Goal: Information Seeking & Learning: Find specific fact

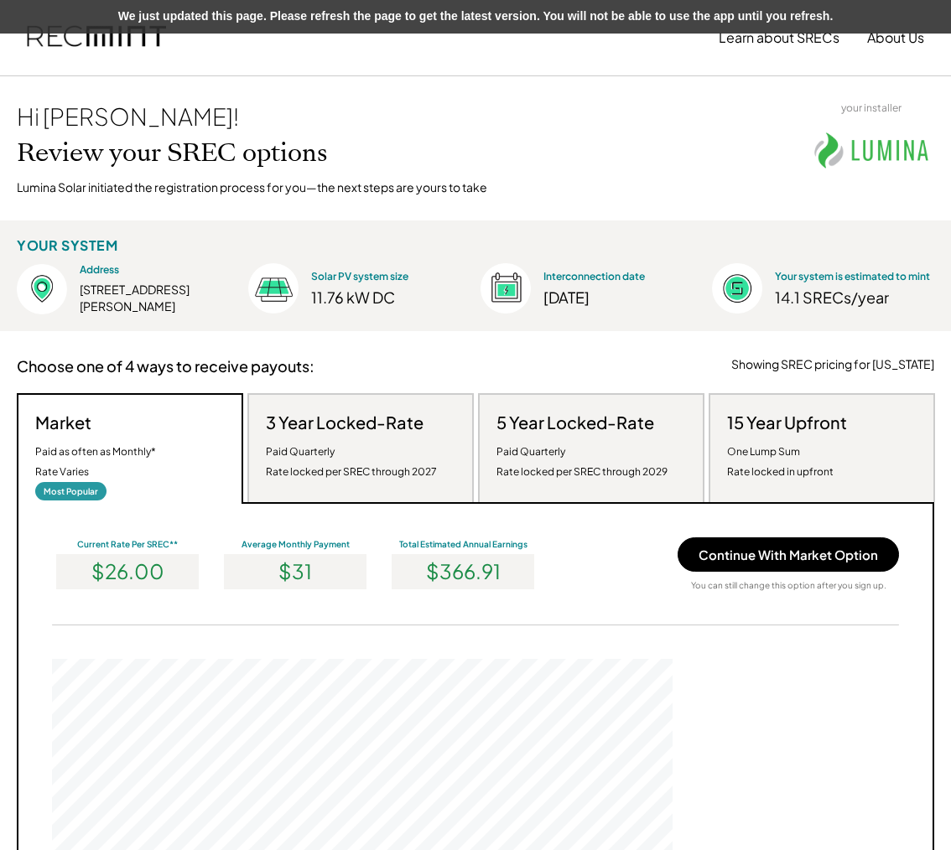
scroll to position [319, 621]
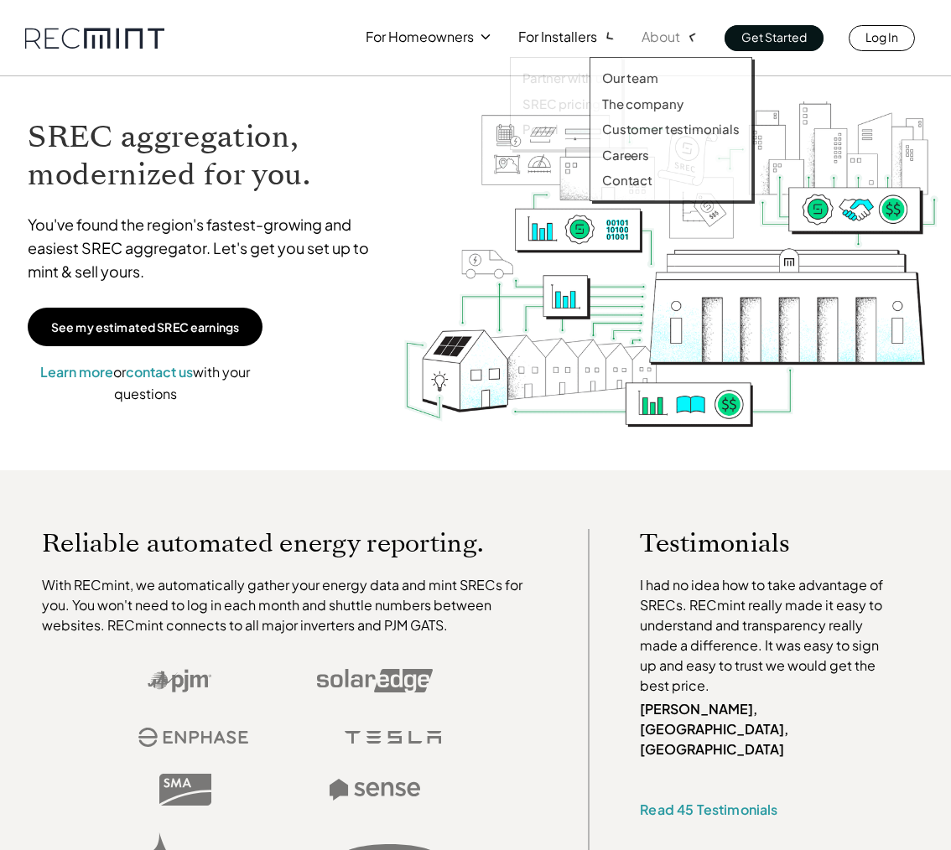
click at [671, 35] on p "About" at bounding box center [661, 36] width 39 height 23
click at [661, 65] on div "Our team The company Customer testimonials Careers Contact" at bounding box center [671, 129] width 163 height 144
click at [652, 112] on div "Our team The company Customer testimonials Careers Contact" at bounding box center [671, 129] width 163 height 144
click at [652, 107] on p "The company" at bounding box center [642, 104] width 81 height 17
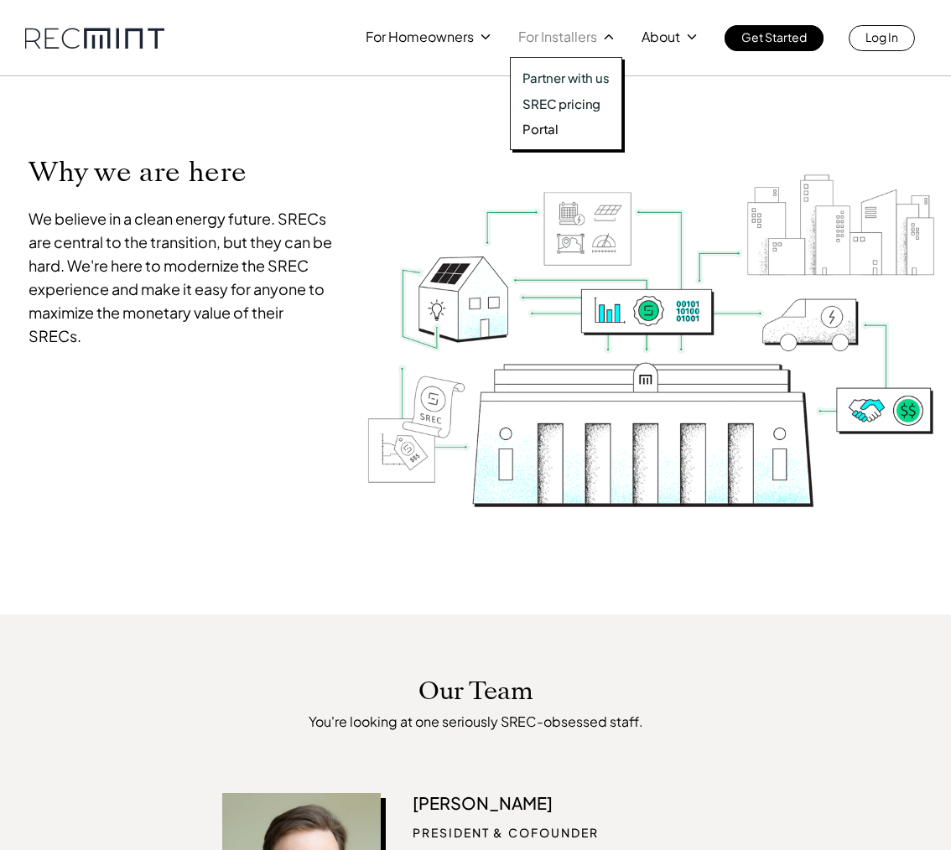
click at [564, 112] on div "Partner with us SREC pricing Portal" at bounding box center [566, 103] width 112 height 93
click at [564, 101] on p "SREC pricing" at bounding box center [561, 104] width 78 height 17
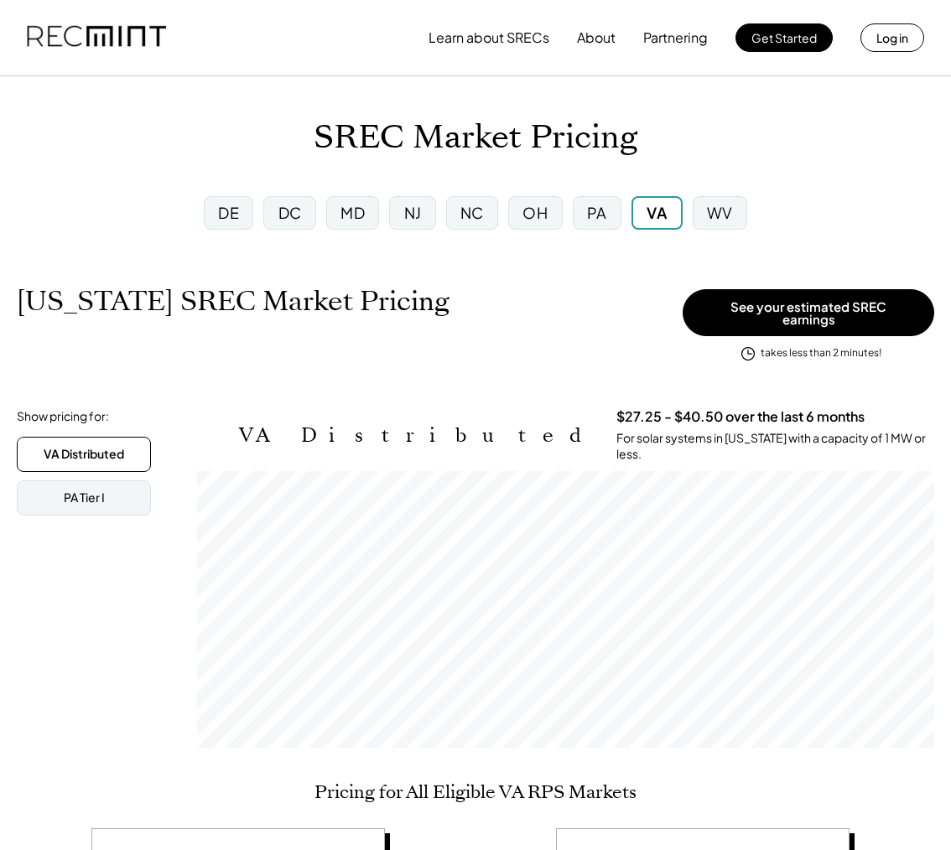
scroll to position [277, 737]
click at [597, 218] on div "PA" at bounding box center [597, 212] width 20 height 21
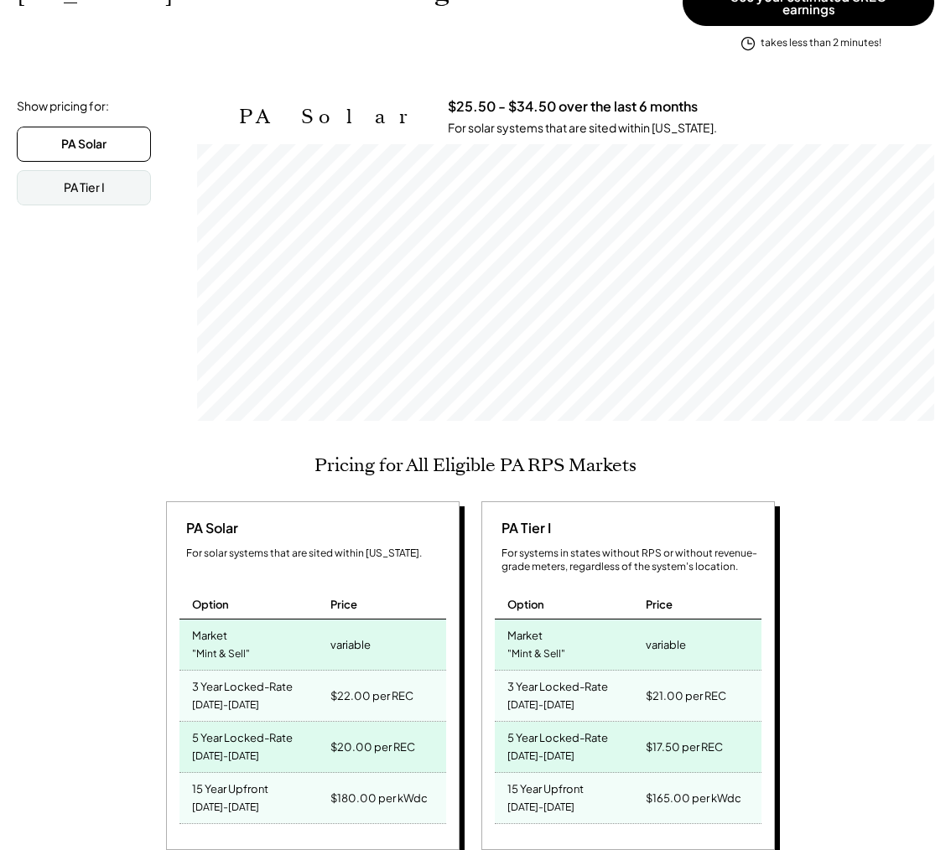
scroll to position [543, 0]
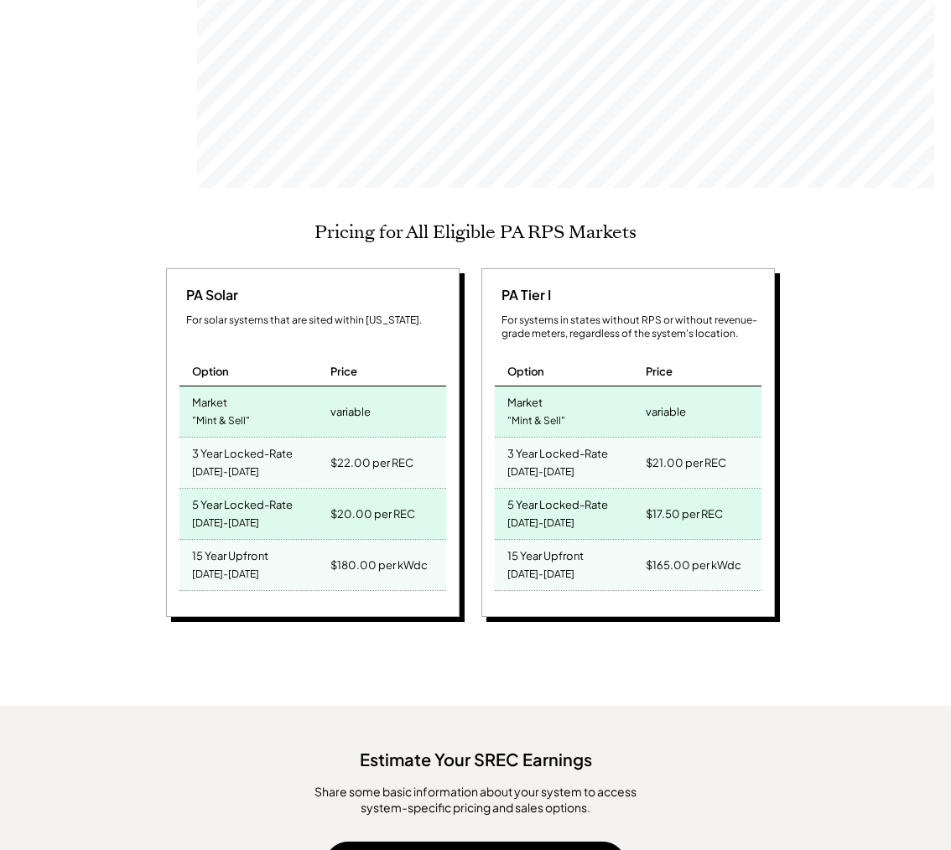
click at [201, 461] on div "[DATE]-[DATE]" at bounding box center [225, 472] width 67 height 23
click at [217, 493] on div "5 Year Locked-Rate" at bounding box center [242, 502] width 101 height 19
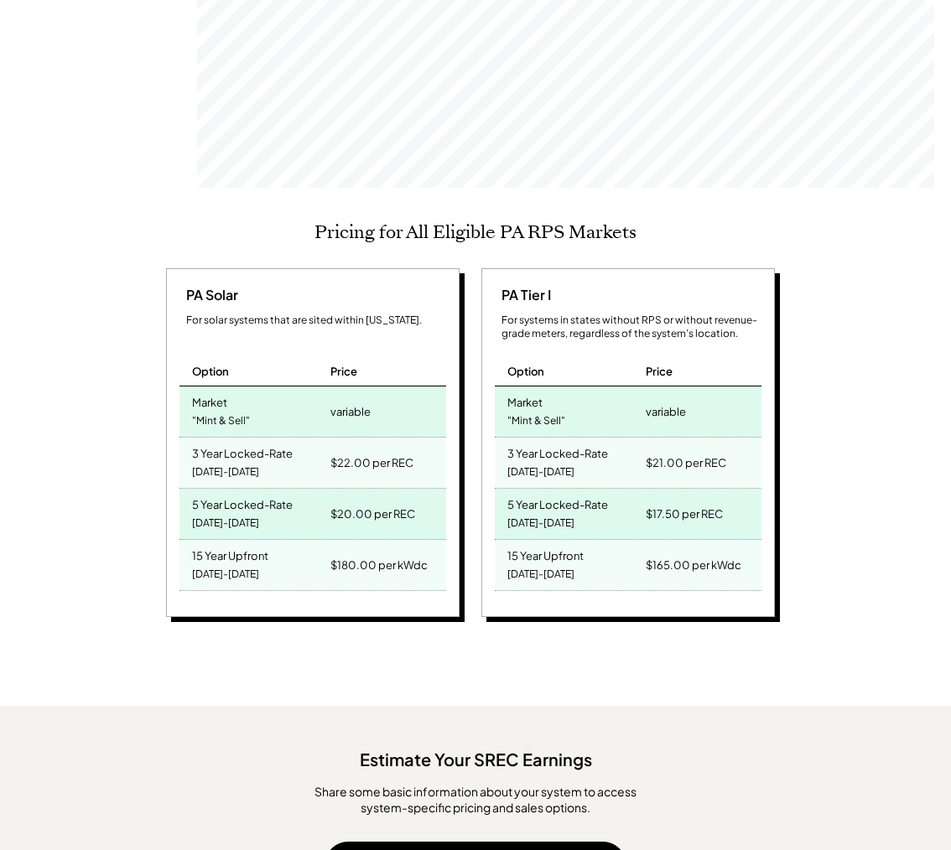
click at [230, 552] on div "15 Year Upfront" at bounding box center [230, 553] width 76 height 19
click at [240, 493] on div "5 Year Locked-Rate" at bounding box center [242, 502] width 101 height 19
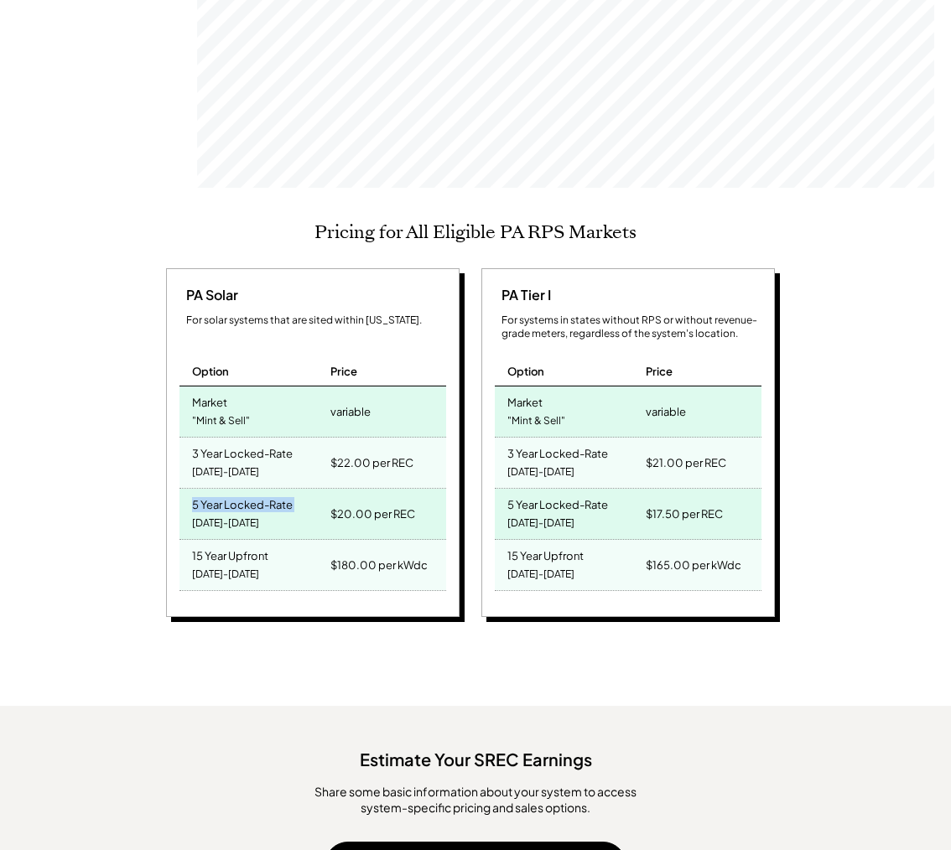
click at [240, 493] on div "5 Year Locked-Rate" at bounding box center [242, 502] width 101 height 19
click at [243, 461] on div "[DATE]-[DATE]" at bounding box center [225, 472] width 67 height 23
click at [241, 461] on div "[DATE]-[DATE]" at bounding box center [225, 472] width 67 height 23
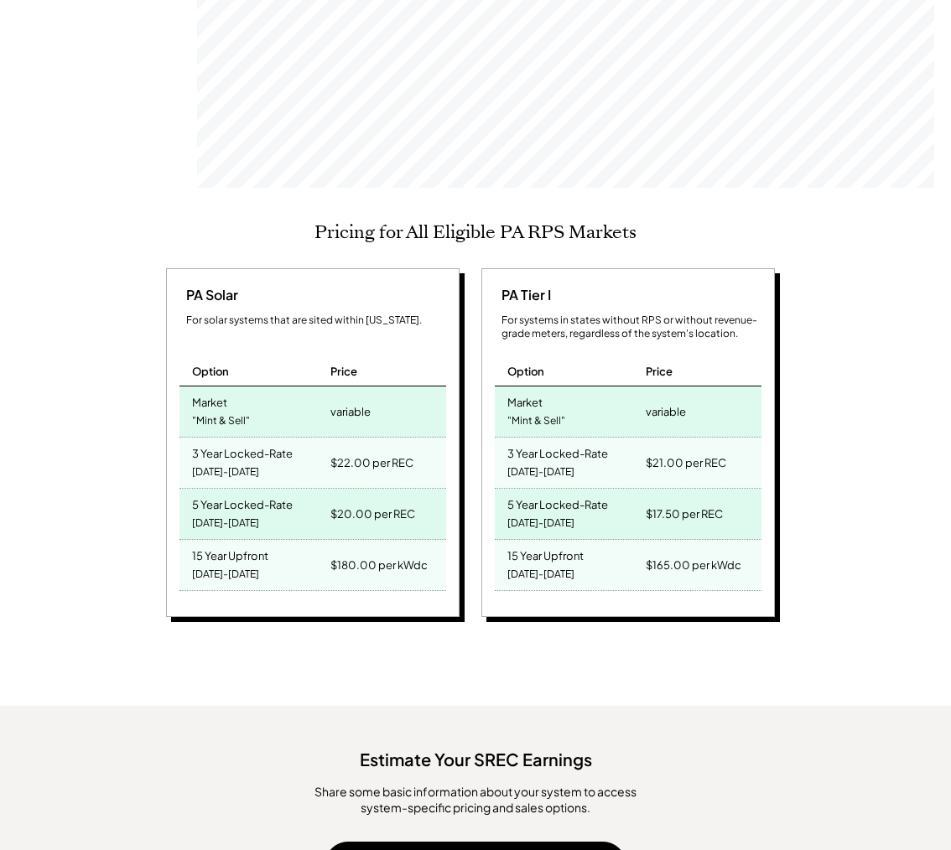
click at [242, 442] on div "3 Year Locked-Rate" at bounding box center [242, 451] width 101 height 19
click at [262, 489] on div "5 Year Locked-Rate [DATE]-[DATE]" at bounding box center [252, 514] width 147 height 50
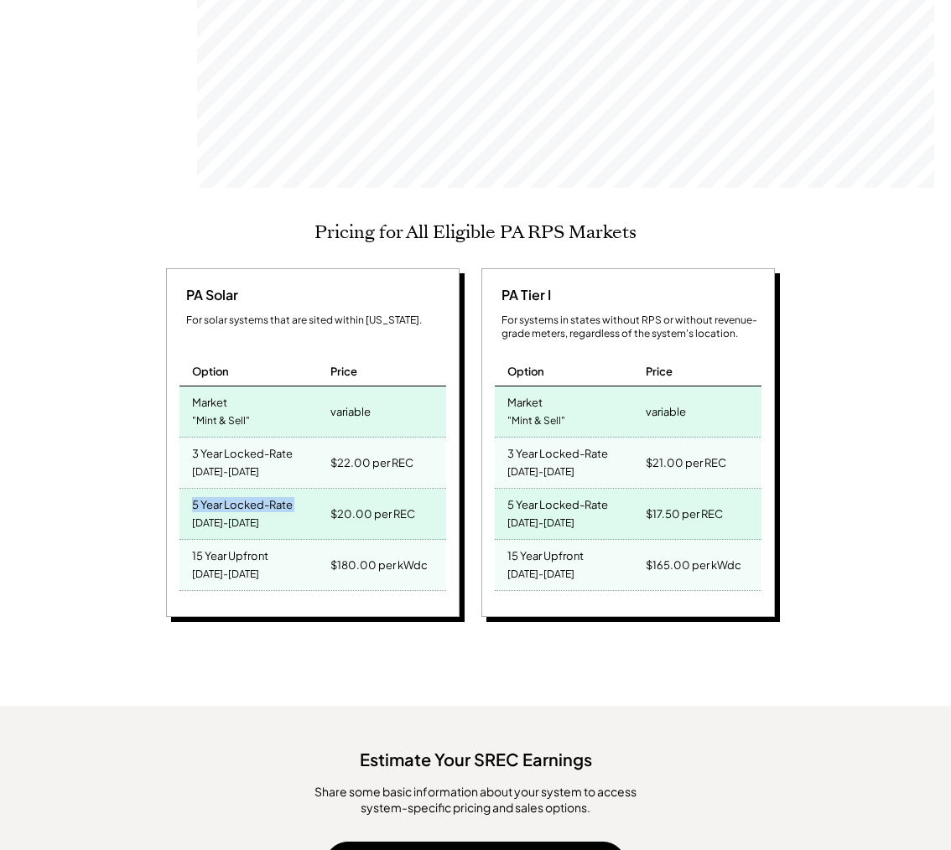
click at [262, 489] on div "5 Year Locked-Rate [DATE]-[DATE]" at bounding box center [252, 514] width 147 height 50
click at [262, 444] on div "3 Year Locked-Rate" at bounding box center [242, 451] width 101 height 19
click at [410, 464] on div "$22.00 per REC" at bounding box center [371, 462] width 83 height 23
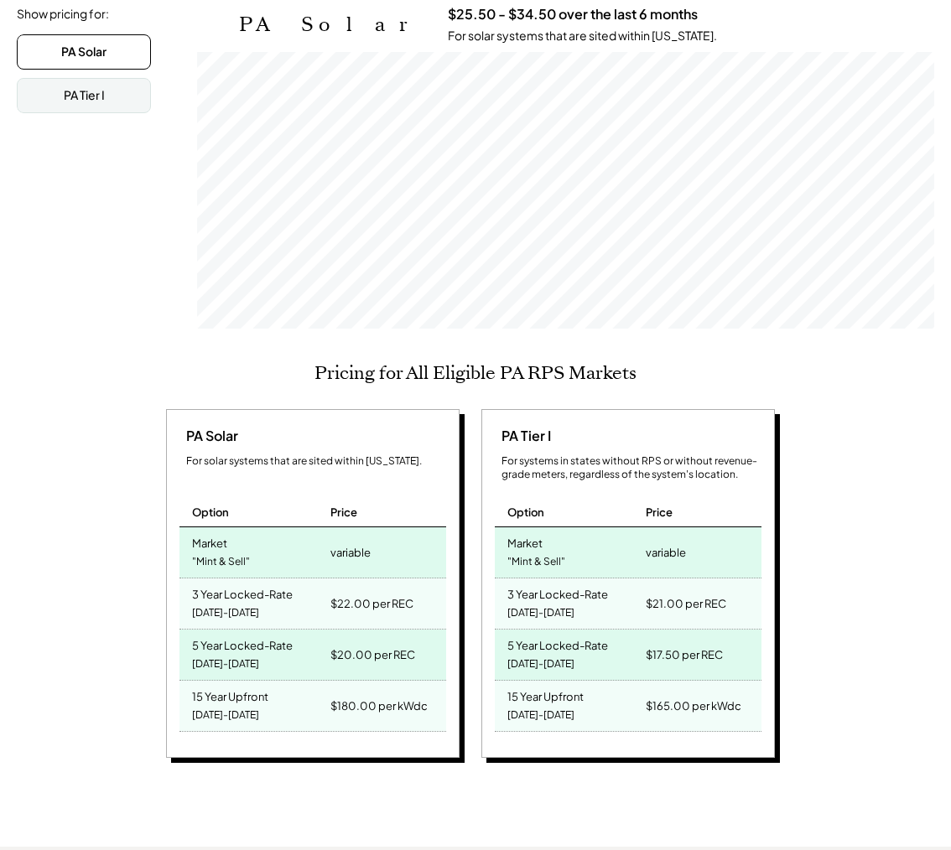
scroll to position [413, 0]
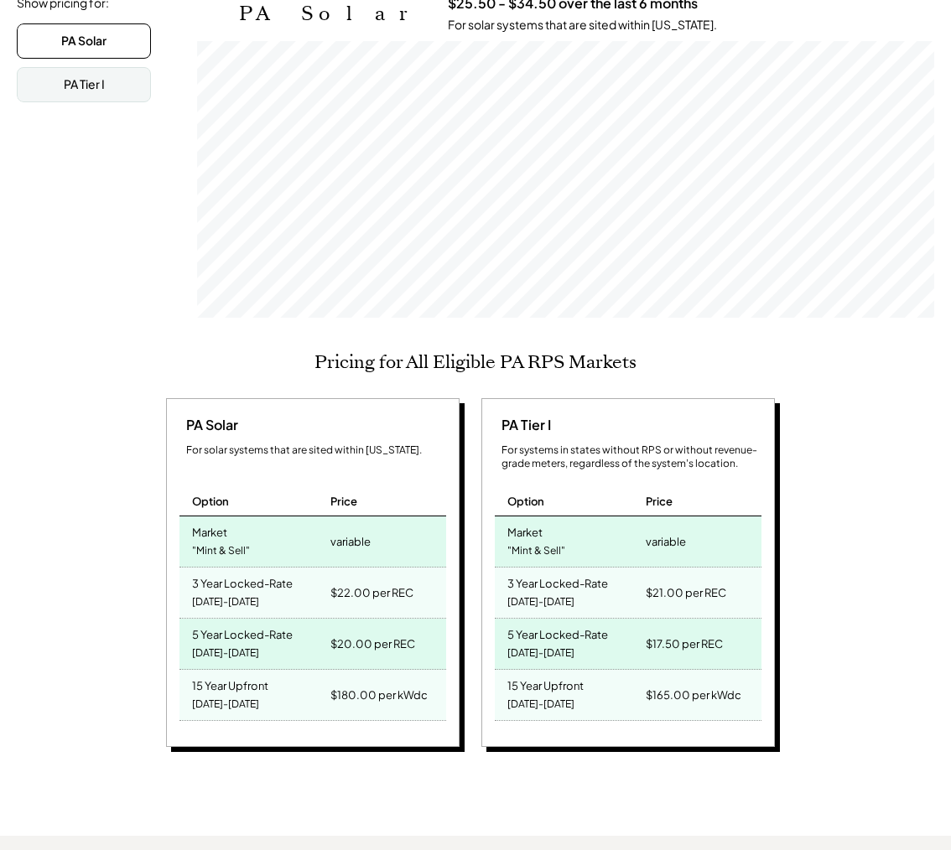
click at [202, 591] on div "[DATE]-[DATE]" at bounding box center [225, 602] width 67 height 23
click at [220, 626] on div "5 Year Locked-Rate" at bounding box center [242, 632] width 101 height 19
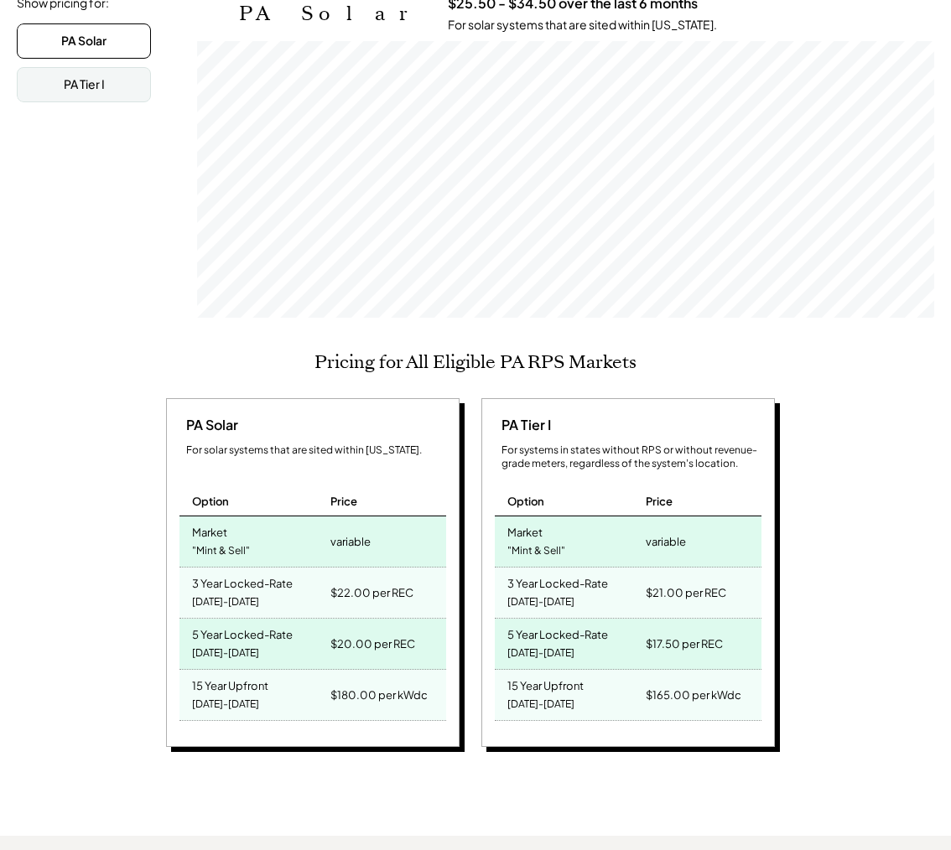
click at [234, 579] on div "3 Year Locked-Rate" at bounding box center [242, 581] width 101 height 19
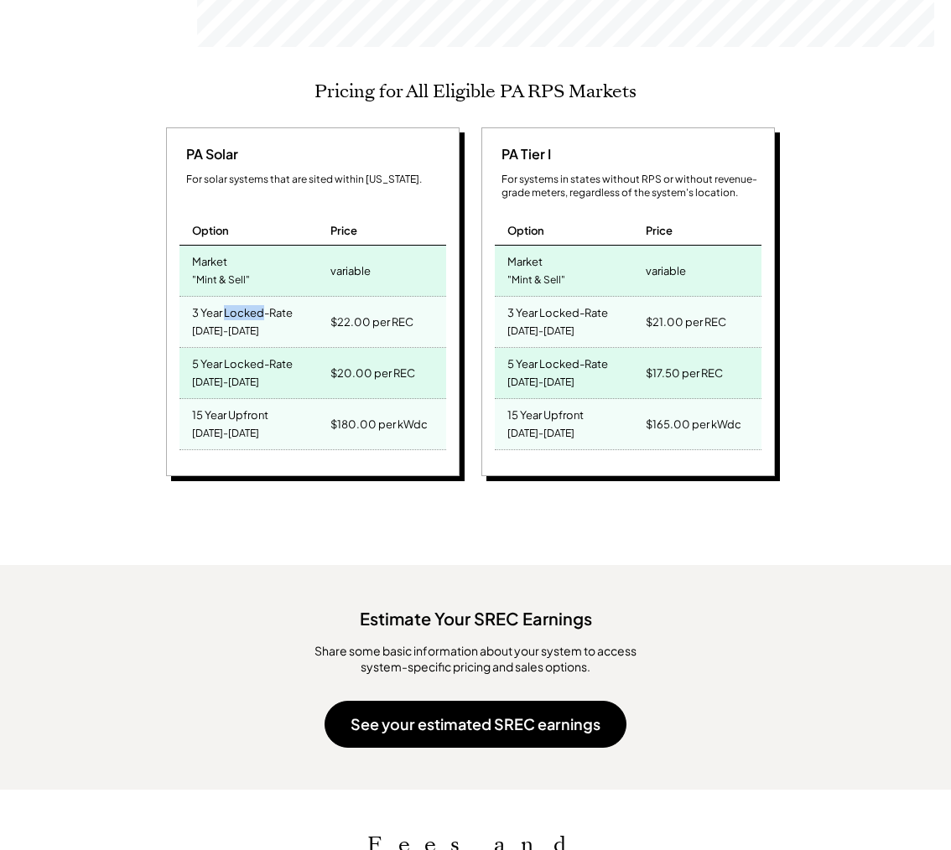
scroll to position [564, 0]
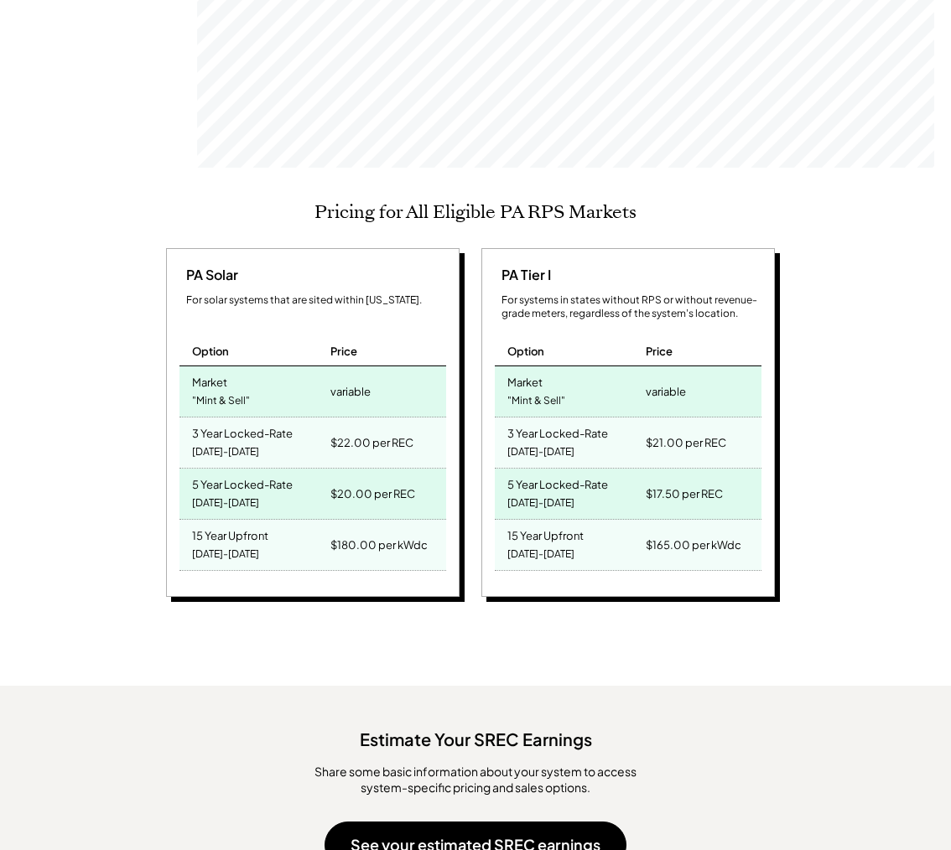
click at [255, 537] on div "15 Year Upfront [DATE]-[DATE]" at bounding box center [252, 545] width 147 height 50
click at [253, 526] on div "15 Year Upfront" at bounding box center [230, 533] width 76 height 19
click at [314, 526] on div "15 Year Upfront [DATE]-[DATE]" at bounding box center [252, 545] width 147 height 50
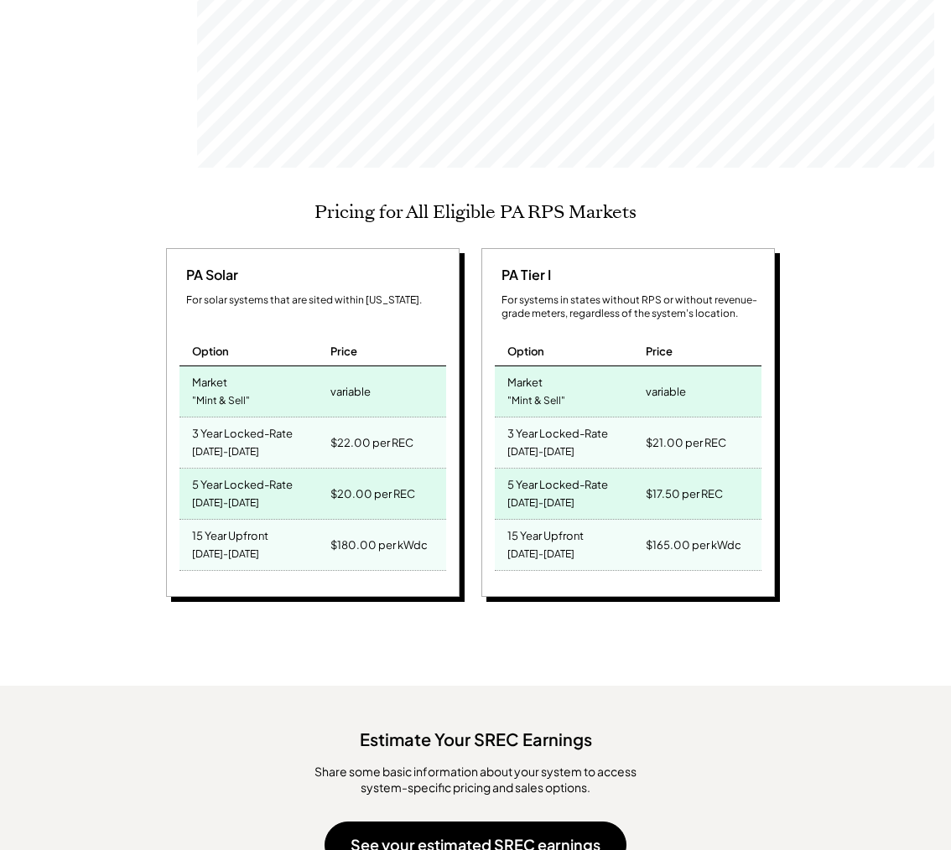
click at [230, 543] on div "[DATE]-[DATE]" at bounding box center [225, 554] width 67 height 23
click at [229, 543] on div "[DATE]-[DATE]" at bounding box center [225, 554] width 67 height 23
click at [241, 530] on div "15 Year Upfront" at bounding box center [230, 533] width 76 height 19
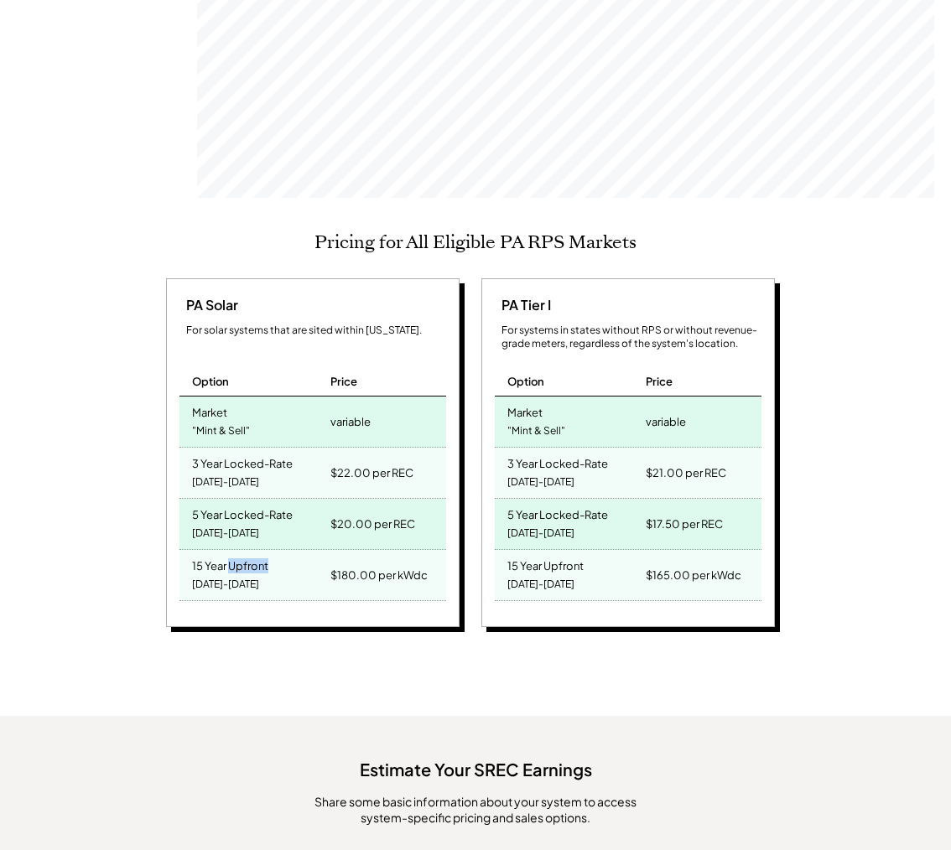
scroll to position [393, 0]
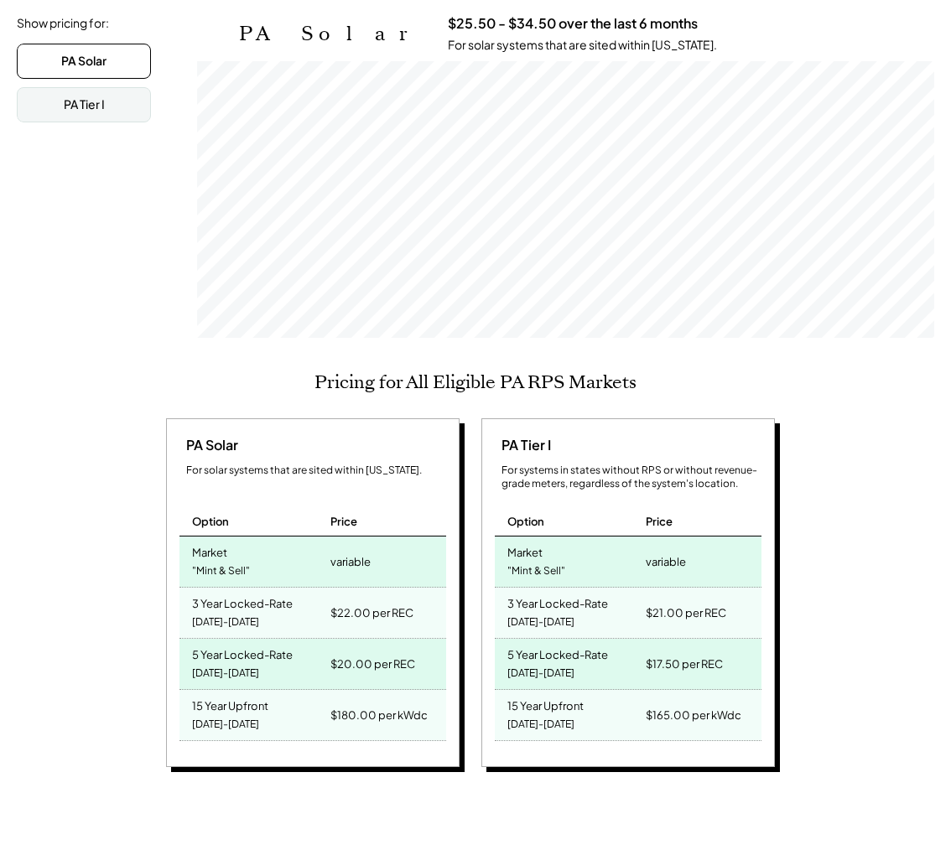
click at [353, 601] on div "$22.00 per REC" at bounding box center [371, 612] width 83 height 23
click at [441, 588] on div "$22.00 per REC" at bounding box center [386, 613] width 120 height 50
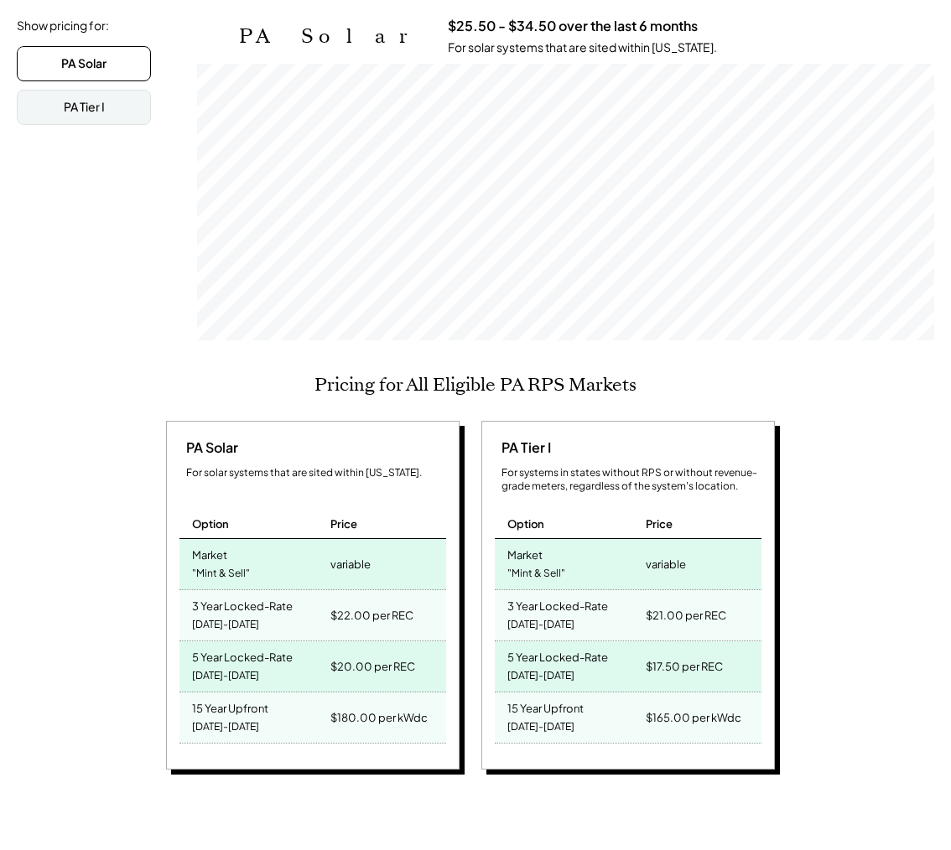
scroll to position [390, 0]
click at [210, 600] on div "3 Year Locked-Rate" at bounding box center [242, 604] width 101 height 19
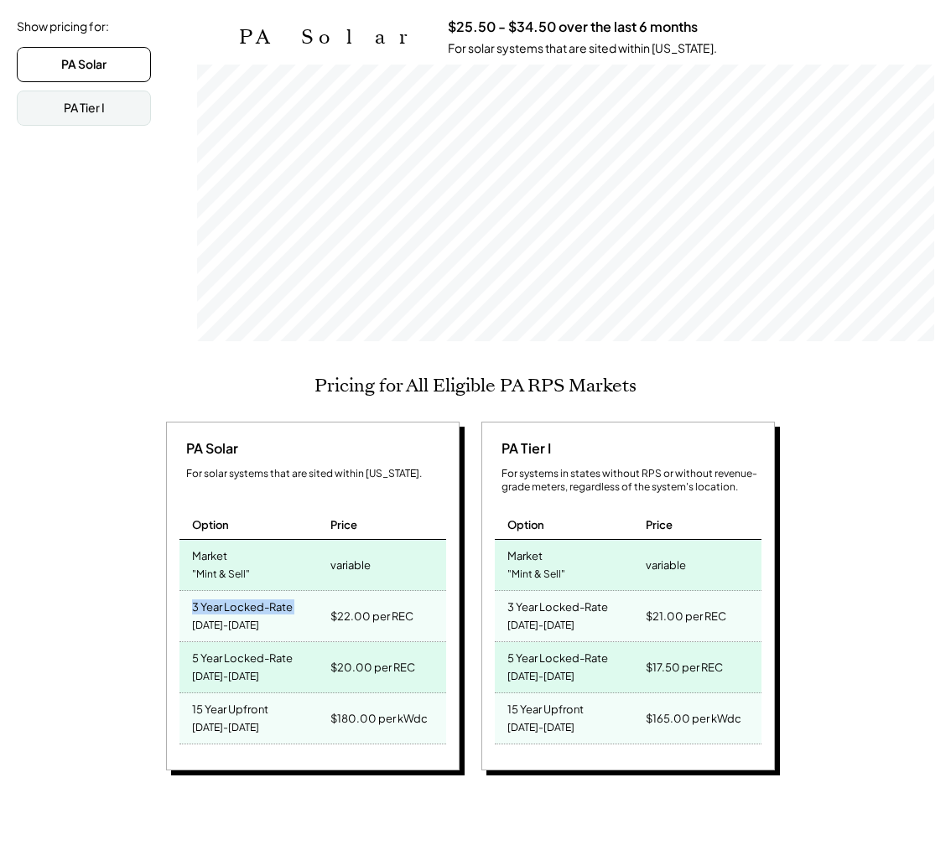
click at [210, 600] on div "3 Year Locked-Rate" at bounding box center [242, 604] width 101 height 19
click at [710, 624] on div "$21.00 per REC" at bounding box center [702, 616] width 120 height 50
click at [337, 657] on div "$20.00 per REC" at bounding box center [372, 667] width 85 height 23
click at [374, 656] on div "$20.00 per REC" at bounding box center [372, 667] width 85 height 23
drag, startPoint x: 346, startPoint y: 660, endPoint x: 329, endPoint y: 662, distance: 17.7
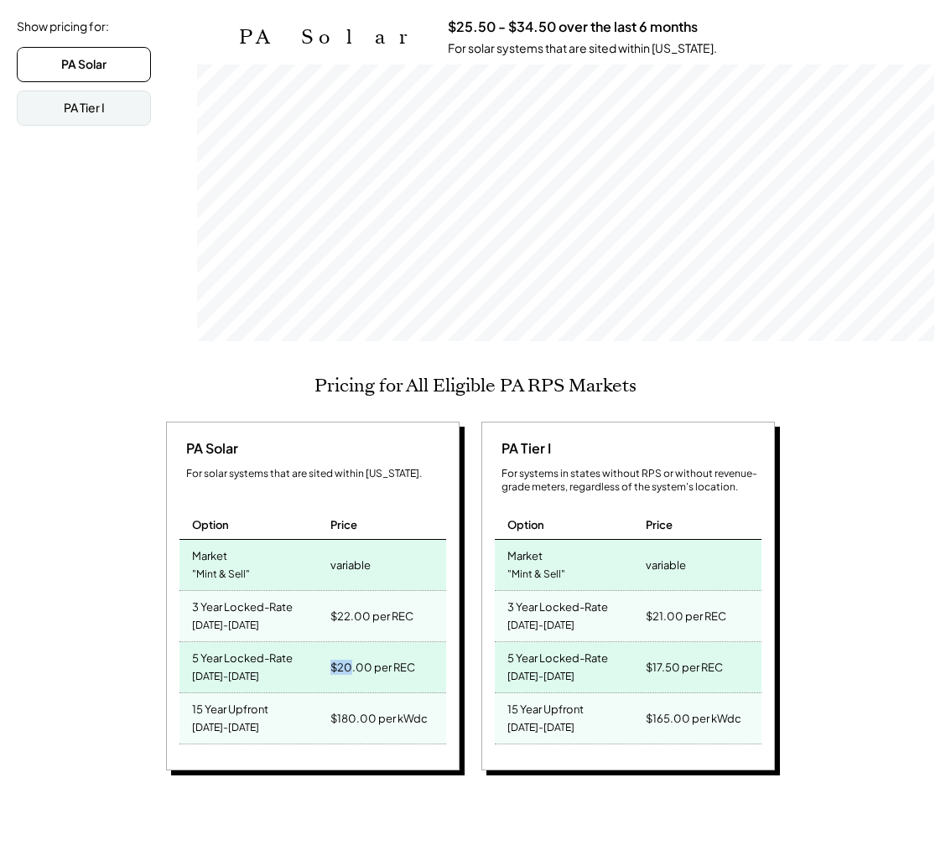
click at [329, 662] on div "$20.00 per REC" at bounding box center [386, 667] width 120 height 50
click at [408, 656] on div "$20.00 per REC" at bounding box center [372, 667] width 85 height 23
click at [264, 713] on div "15 Year Upfront [DATE]-[DATE]" at bounding box center [252, 719] width 147 height 50
click at [377, 707] on div "$180.00 per kWdc" at bounding box center [378, 718] width 97 height 23
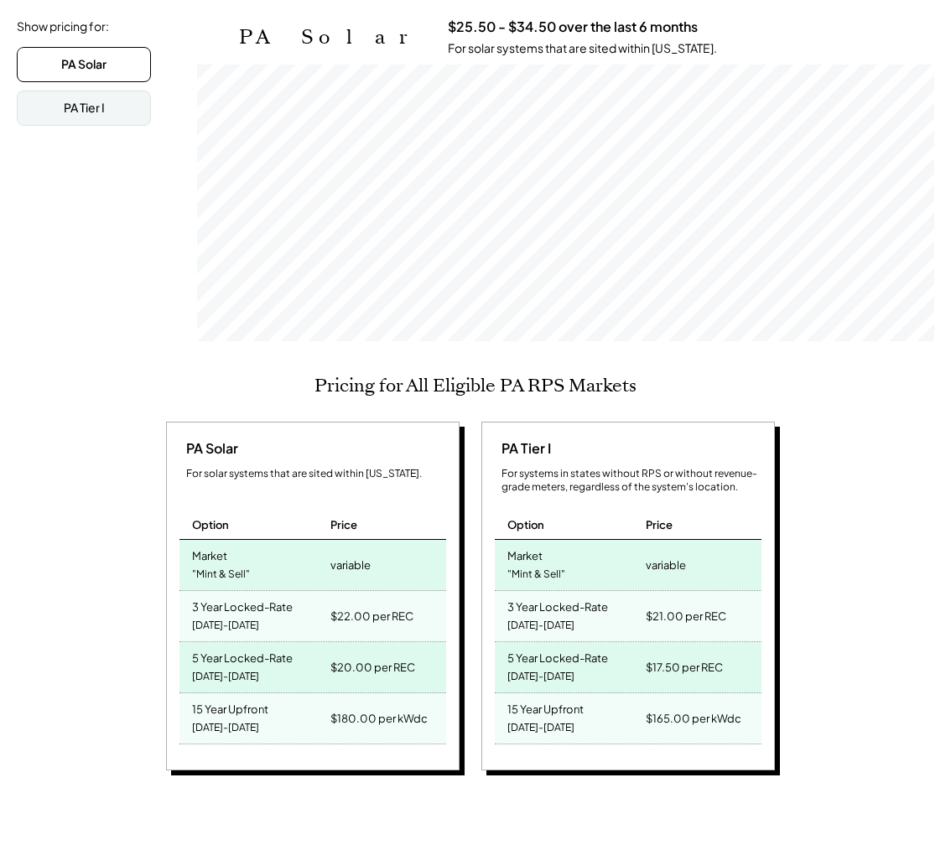
click at [346, 709] on div "$180.00 per kWdc" at bounding box center [378, 718] width 97 height 23
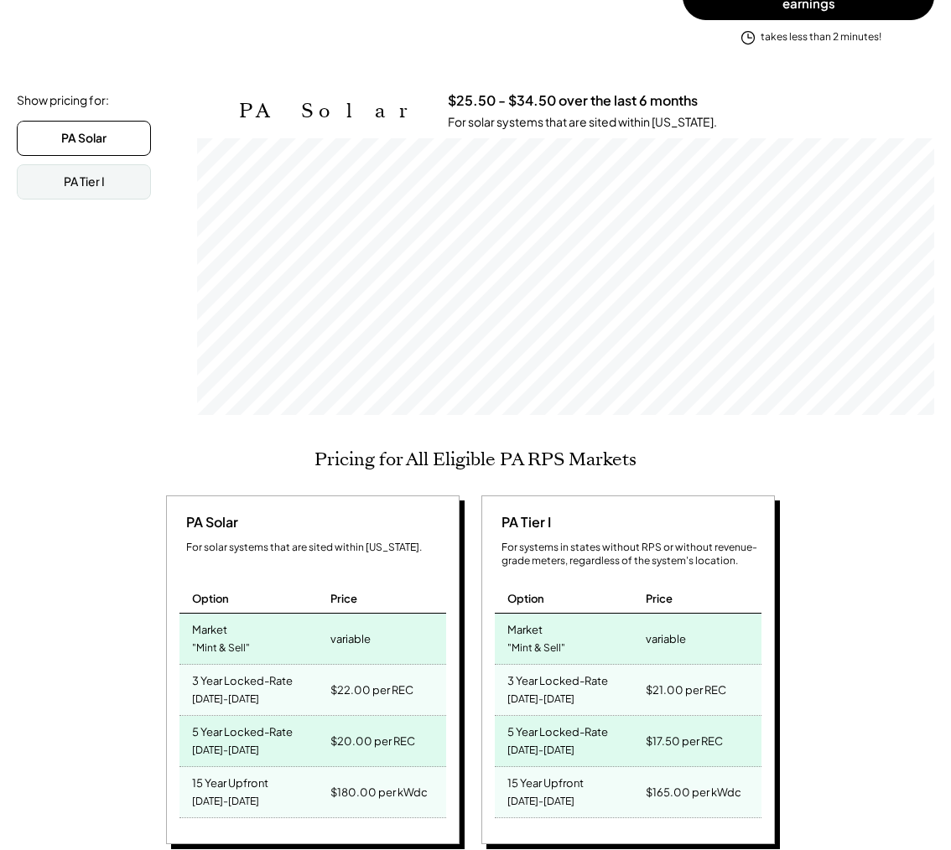
scroll to position [324, 0]
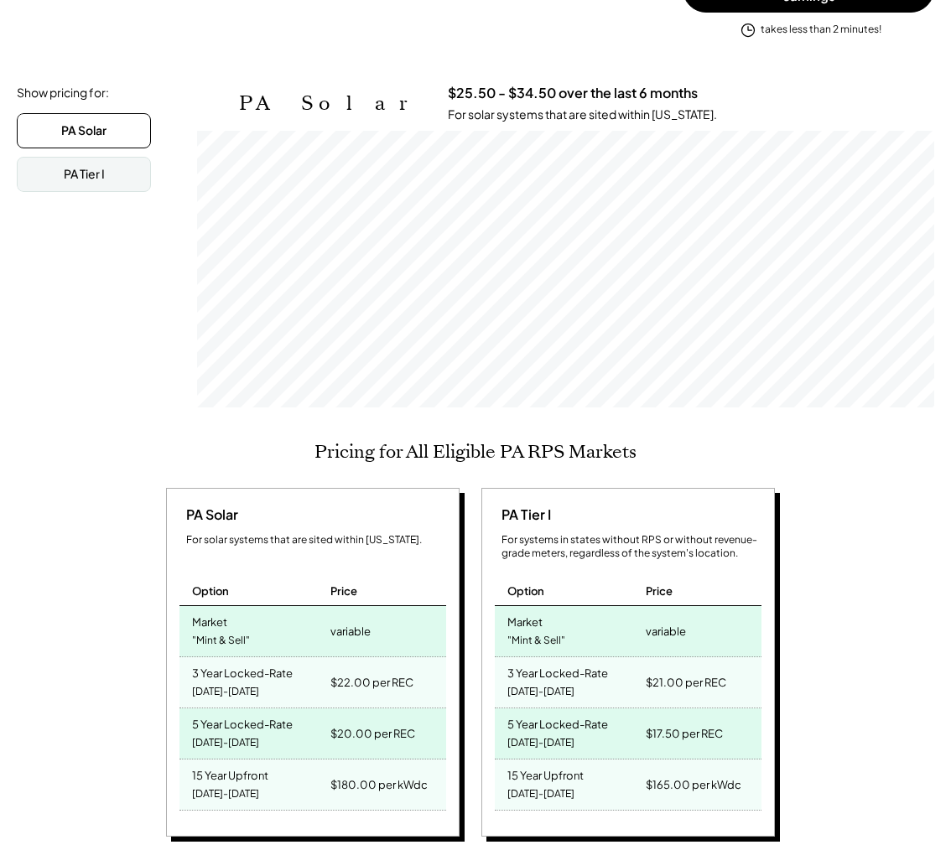
click at [878, 547] on div "PA Solar For solar systems that are sited within [US_STATE]. Option Price Marke…" at bounding box center [473, 665] width 912 height 354
click at [566, 563] on div "Option" at bounding box center [568, 584] width 147 height 43
click at [573, 563] on div "Option" at bounding box center [568, 584] width 147 height 43
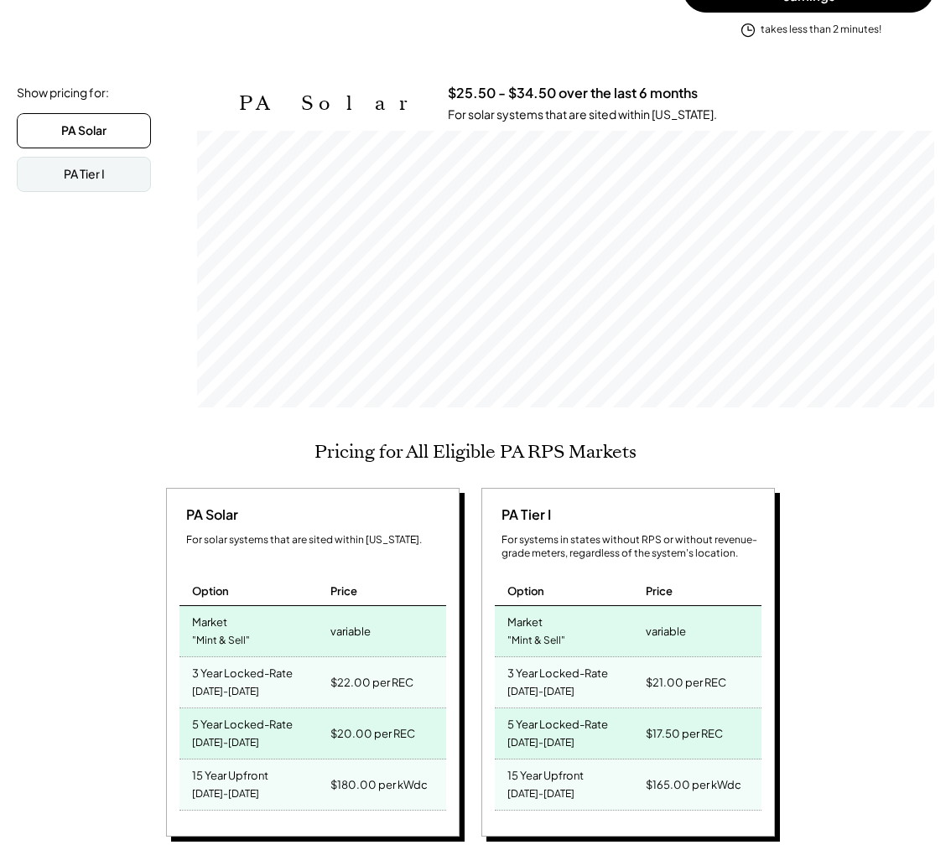
click at [573, 548] on div "For systems in states without RPS or without revenue-grade meters, regardless o…" at bounding box center [631, 547] width 260 height 29
click at [572, 548] on div "For systems in states without RPS or without revenue-grade meters, regardless o…" at bounding box center [631, 547] width 260 height 29
click at [931, 543] on div "Pricing for All Eligible PA RPS Markets PA Solar For solar systems that are sit…" at bounding box center [475, 650] width 917 height 418
click at [621, 536] on div "For systems in states without RPS or without revenue-grade meters, regardless o…" at bounding box center [631, 547] width 260 height 29
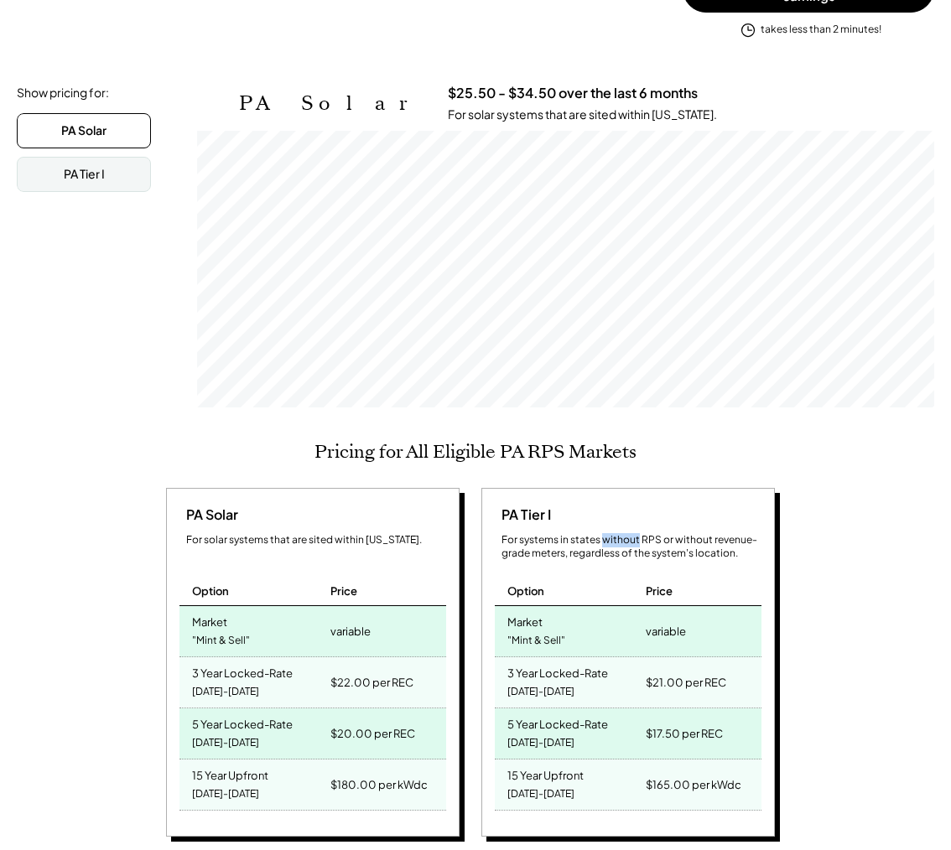
click at [621, 536] on div "For systems in states without RPS or without revenue-grade meters, regardless o…" at bounding box center [631, 547] width 260 height 29
click at [735, 533] on div "For systems in states without RPS or without revenue-grade meters, regardless o…" at bounding box center [631, 547] width 260 height 29
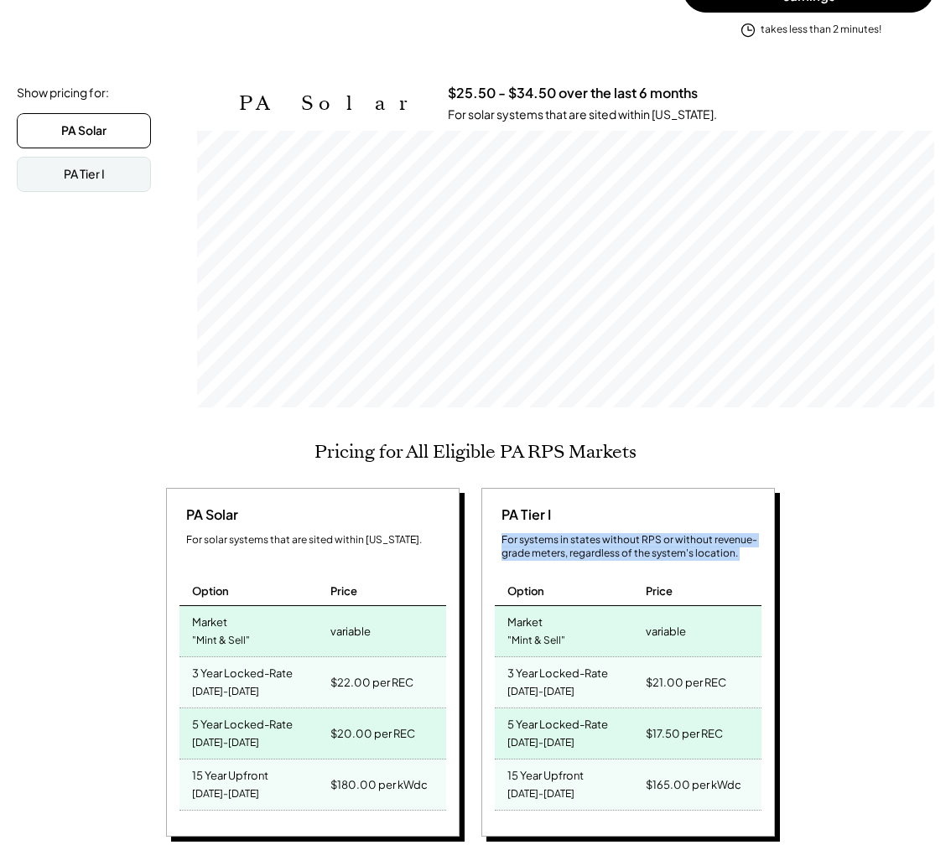
click at [772, 525] on div "PA Tier I For systems in states without RPS or without revenue-grade meters, re…" at bounding box center [628, 662] width 294 height 349
click at [720, 540] on div "For systems in states without RPS or without revenue-grade meters, regardless o…" at bounding box center [631, 547] width 260 height 29
click at [921, 533] on div "PA Solar For solar systems that are sited within [US_STATE]. Option Price Marke…" at bounding box center [473, 665] width 912 height 354
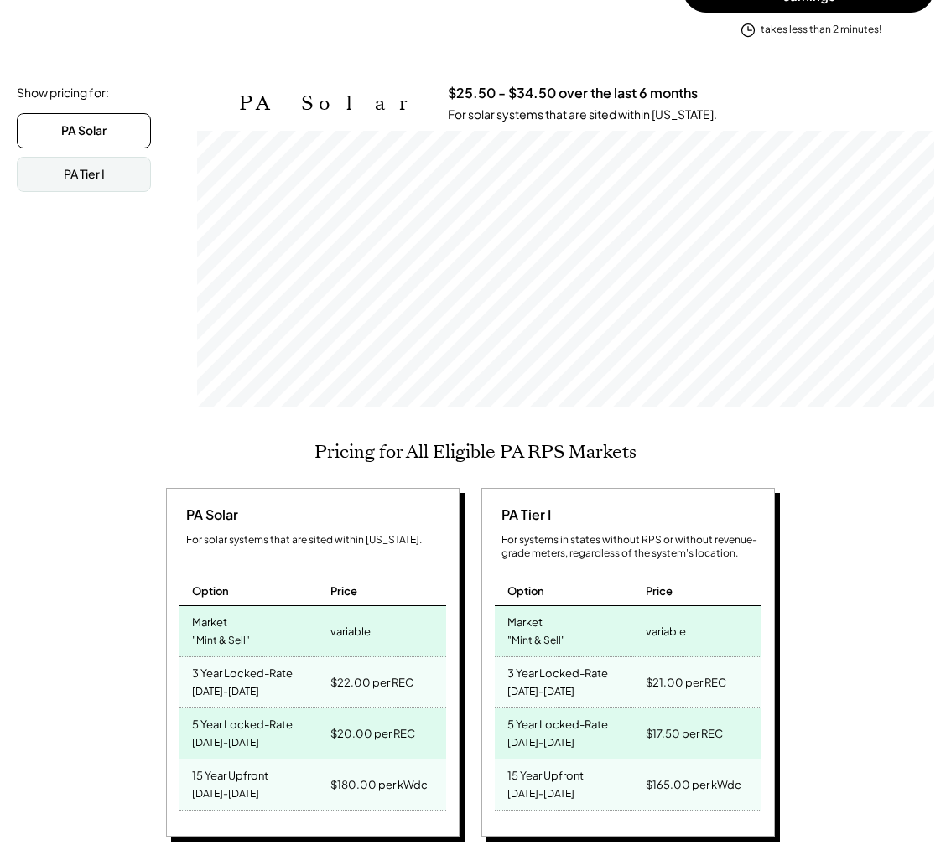
click at [665, 541] on div "For systems in states without RPS or without revenue-grade meters, regardless o…" at bounding box center [631, 547] width 260 height 29
click at [672, 539] on div "For systems in states without RPS or without revenue-grade meters, regardless o…" at bounding box center [631, 547] width 260 height 29
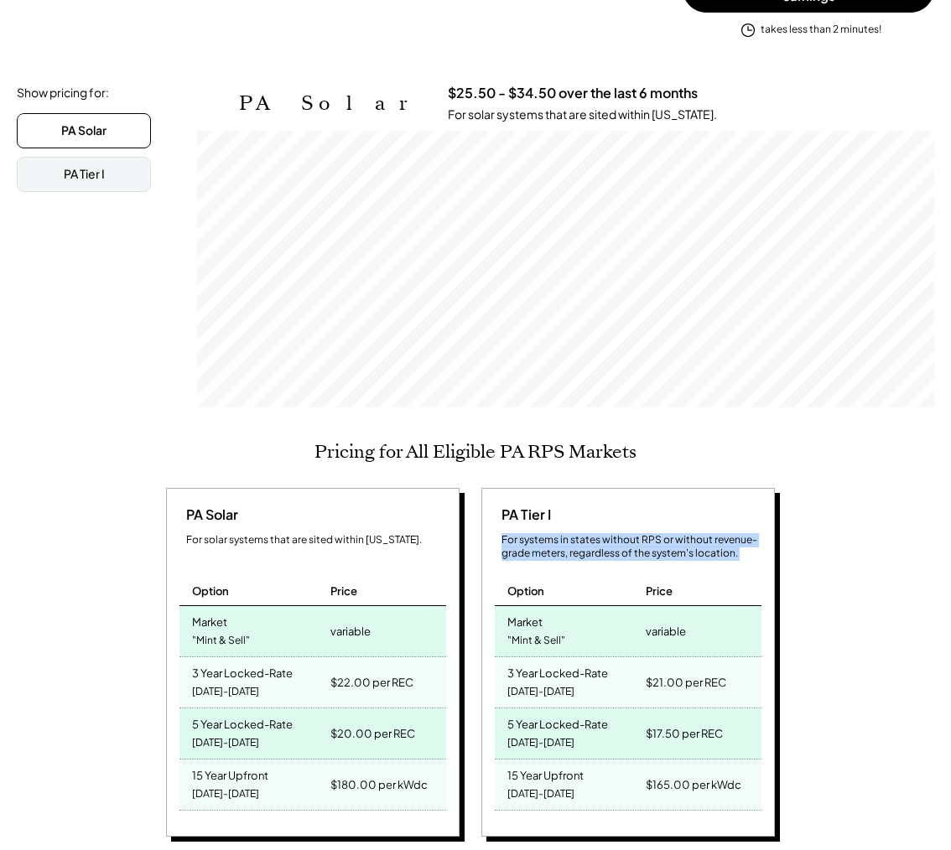
click at [870, 527] on div "PA Solar For solar systems that are sited within [US_STATE]. Option Price Marke…" at bounding box center [473, 665] width 912 height 354
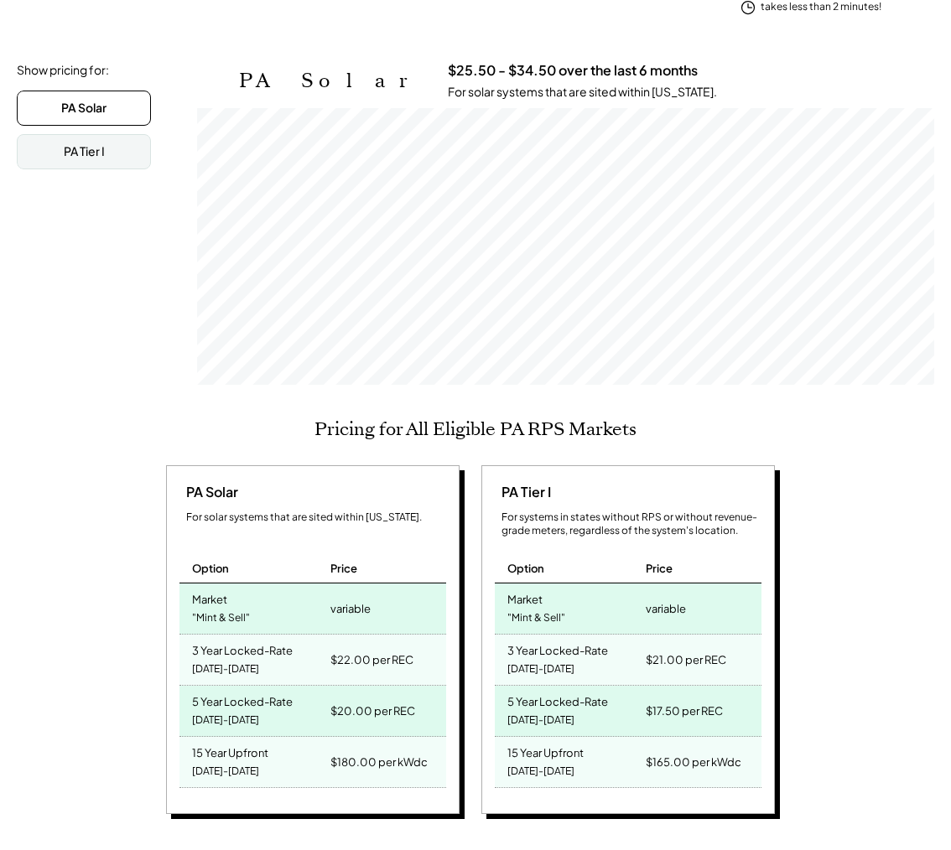
scroll to position [614, 0]
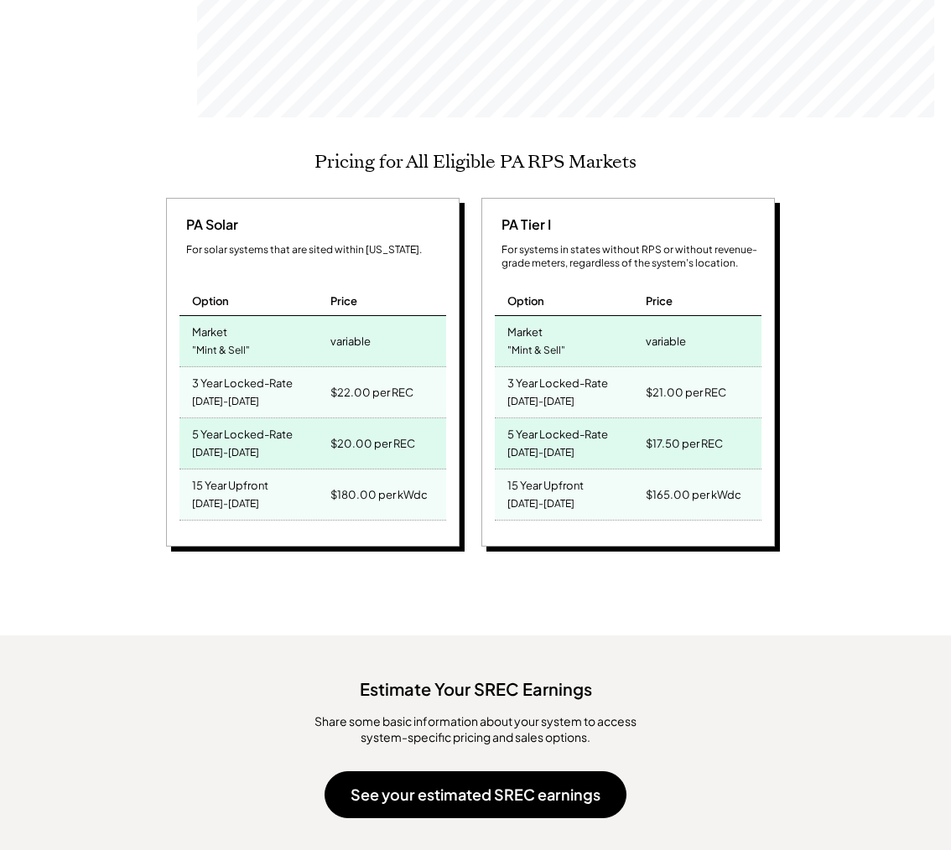
click at [829, 599] on div "[US_STATE] SREC Market Pricing View other state pricing See your estimated SREC…" at bounding box center [475, 485] width 951 height 1713
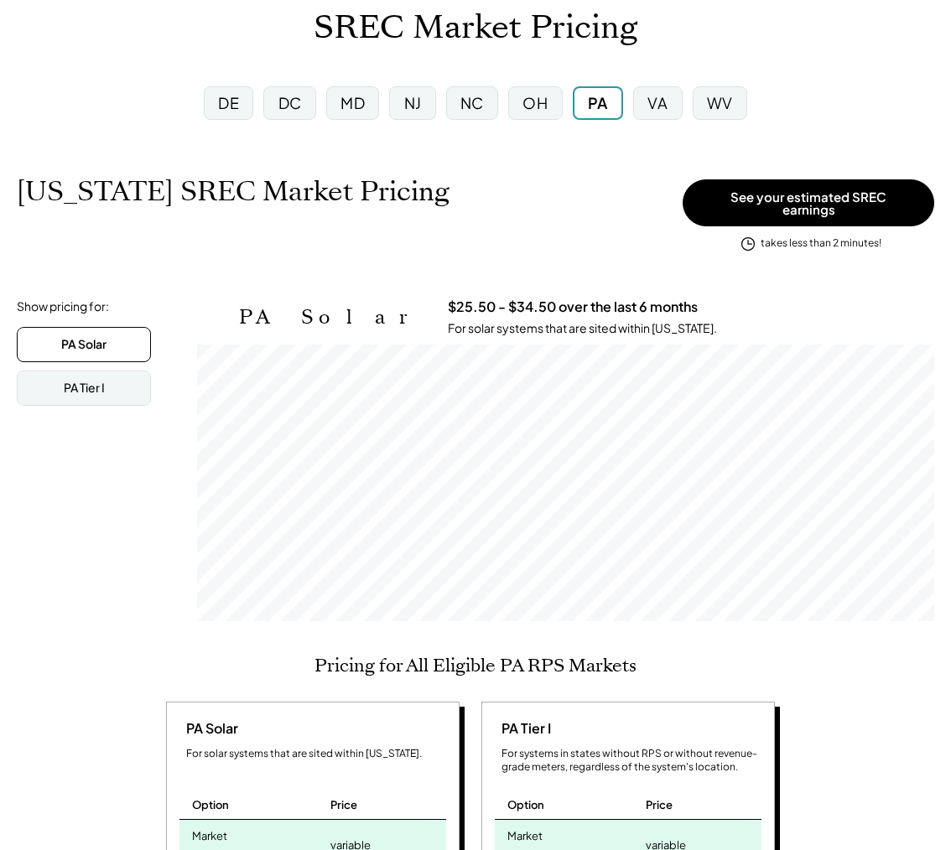
scroll to position [0, 0]
